Goal: Transaction & Acquisition: Purchase product/service

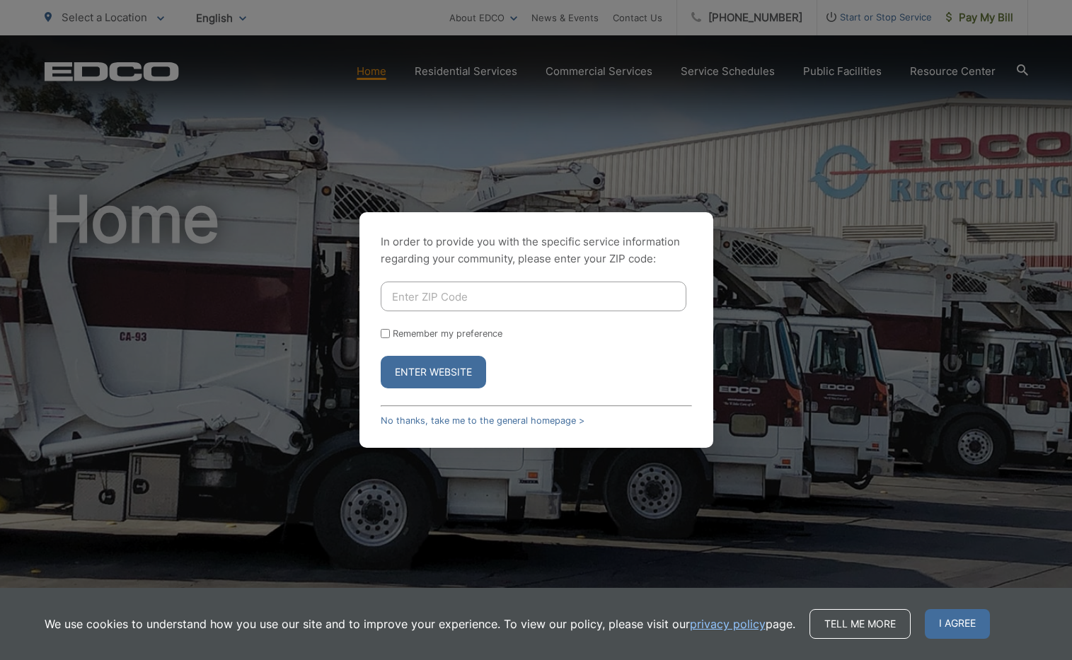
click at [411, 299] on input "Enter ZIP Code" at bounding box center [534, 297] width 306 height 30
type input "92078"
click at [424, 368] on button "Enter Website" at bounding box center [433, 372] width 105 height 33
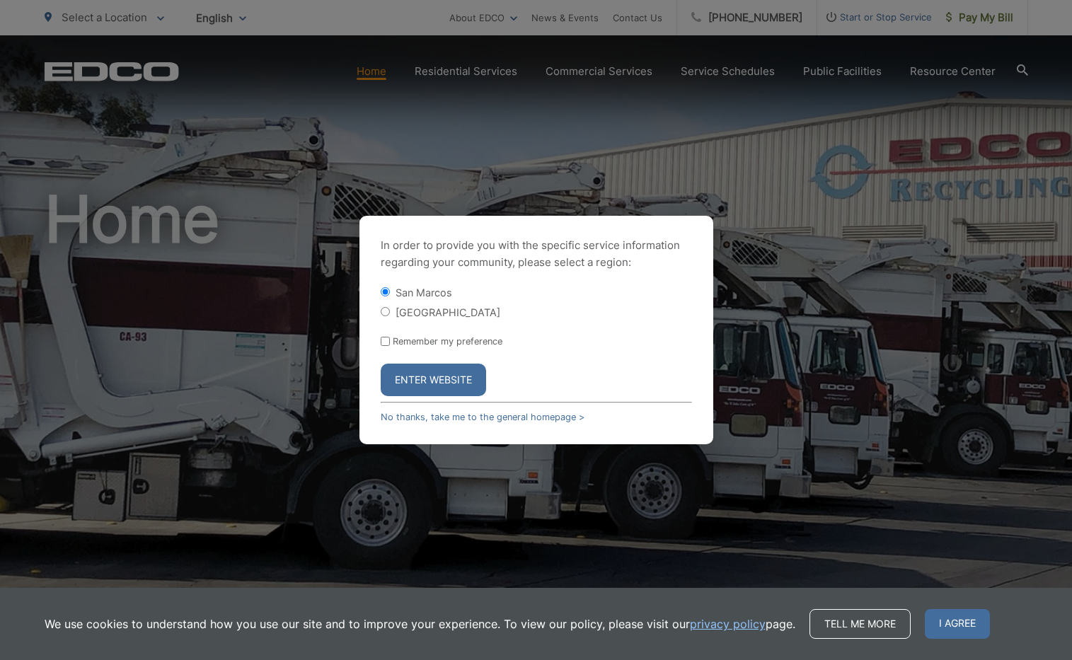
click at [423, 384] on button "Enter Website" at bounding box center [433, 380] width 105 height 33
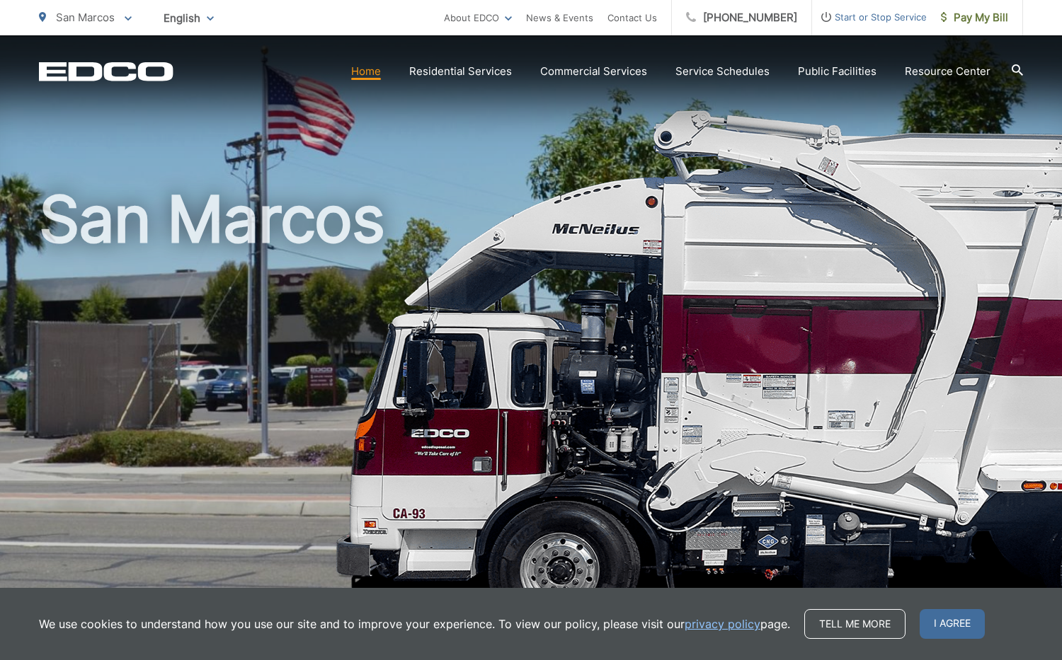
click at [962, 18] on span "Pay My Bill" at bounding box center [974, 17] width 67 height 17
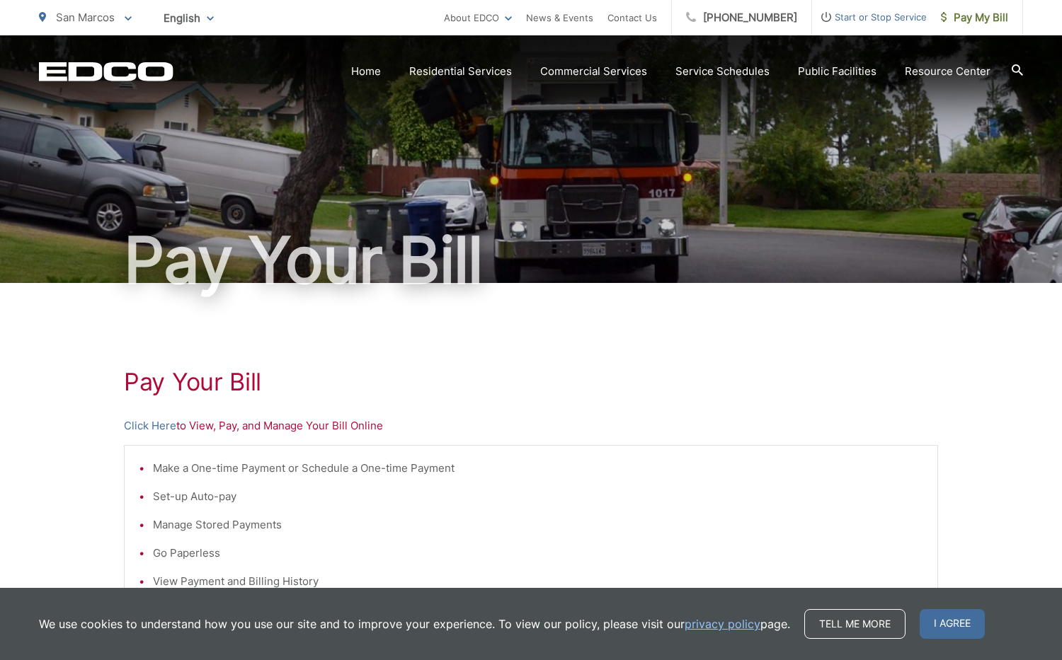
click at [151, 428] on link "Click Here" at bounding box center [150, 426] width 52 height 17
